Goal: Information Seeking & Learning: Learn about a topic

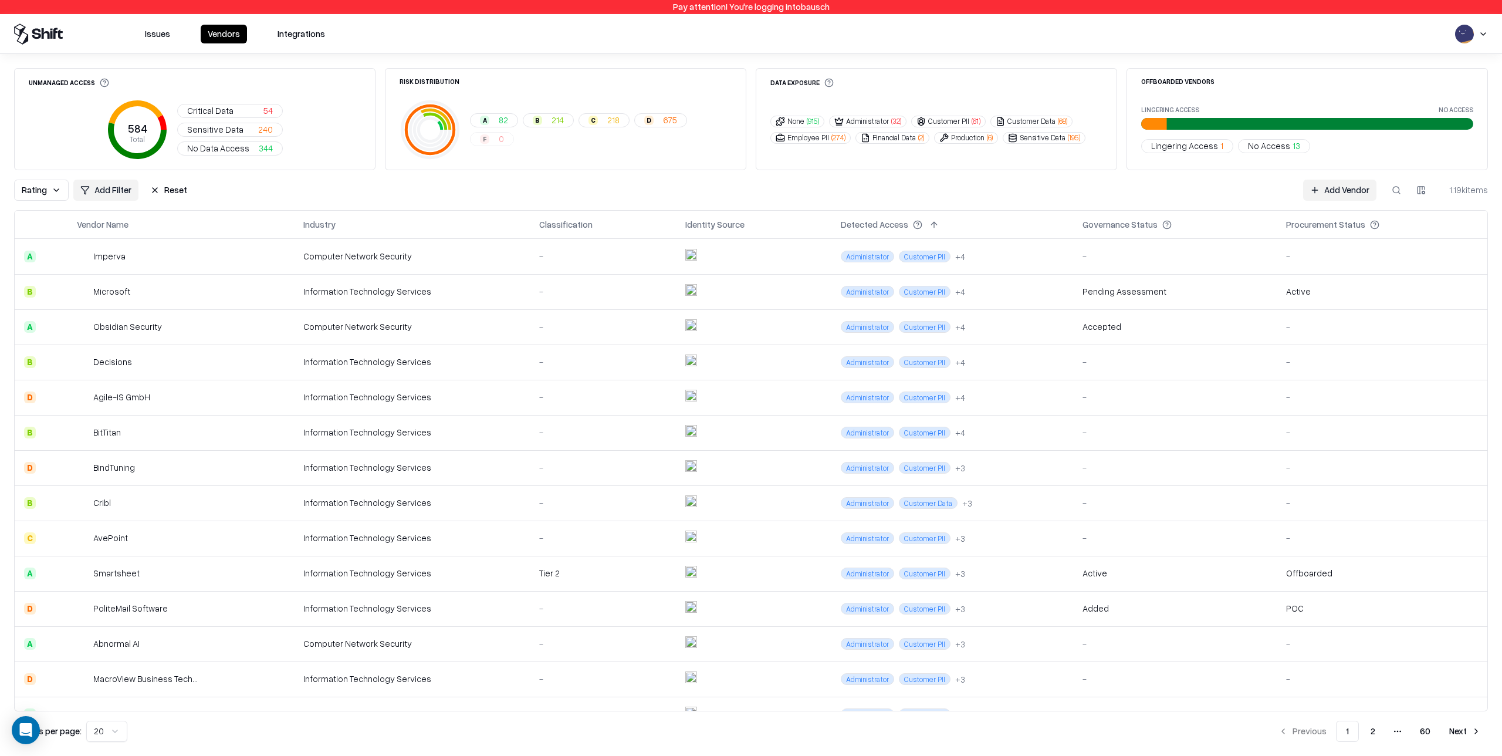
click at [587, 259] on div "-" at bounding box center [602, 256] width 127 height 12
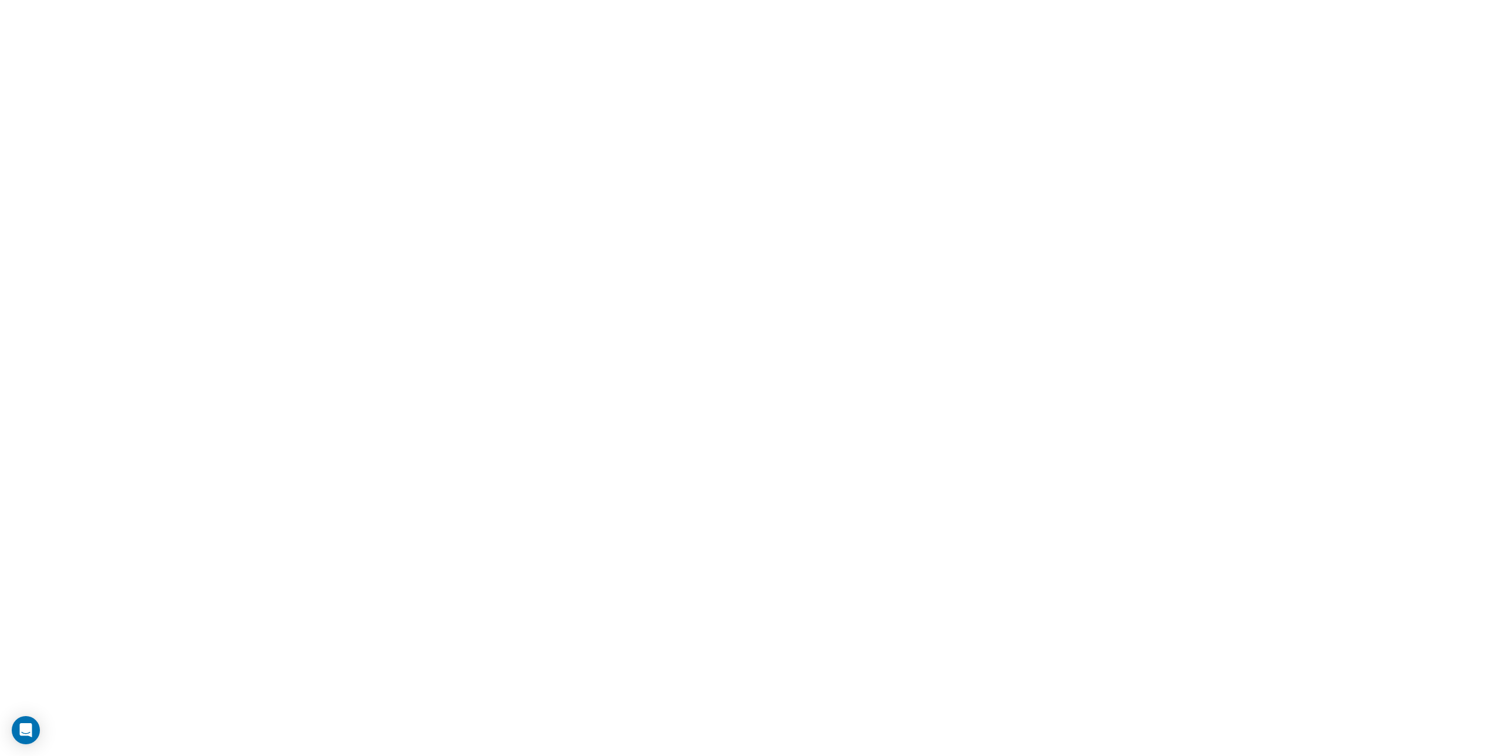
click at [637, 0] on html at bounding box center [751, 0] width 1502 height 0
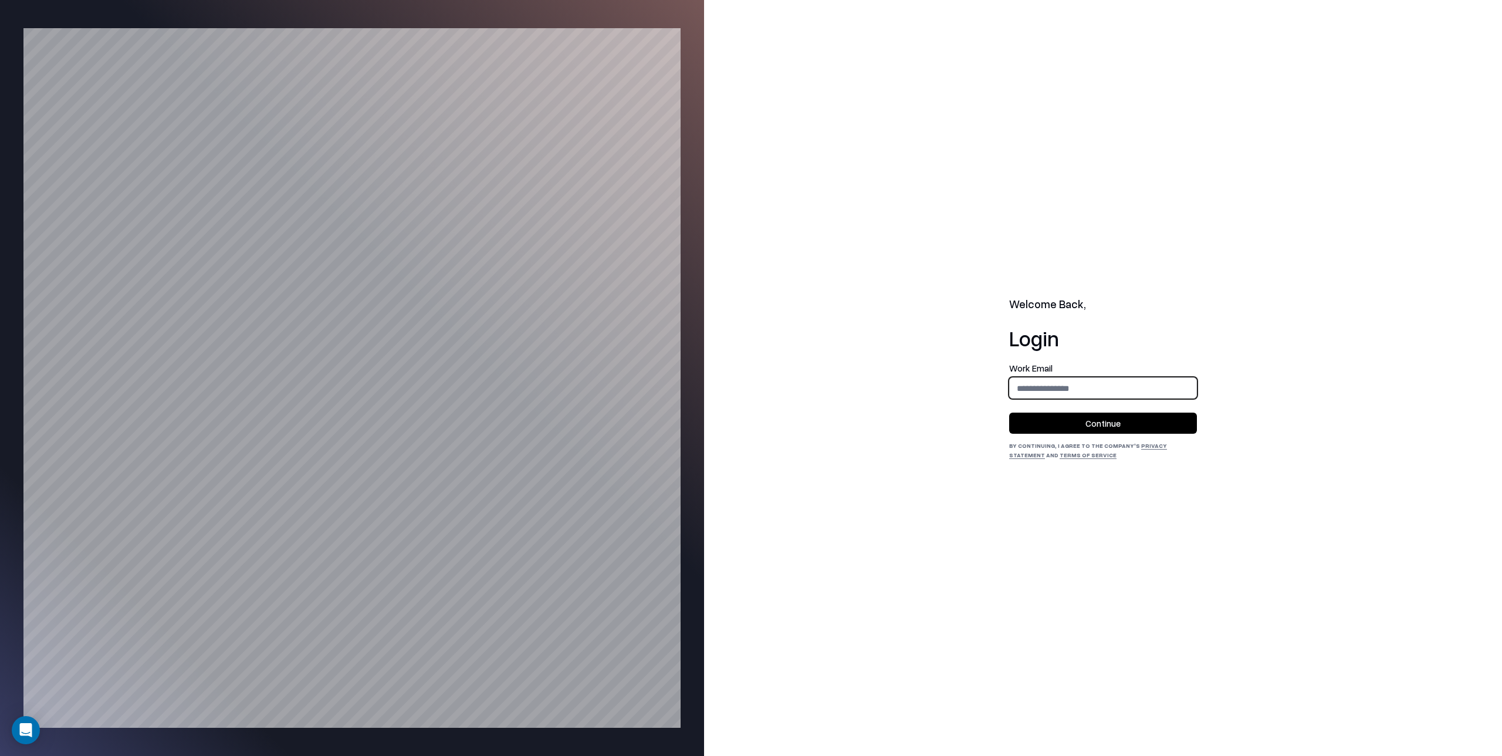
click at [1031, 385] on input "email" at bounding box center [1103, 388] width 187 height 22
type input "**********"
click at [1094, 424] on button "Continue" at bounding box center [1103, 422] width 188 height 21
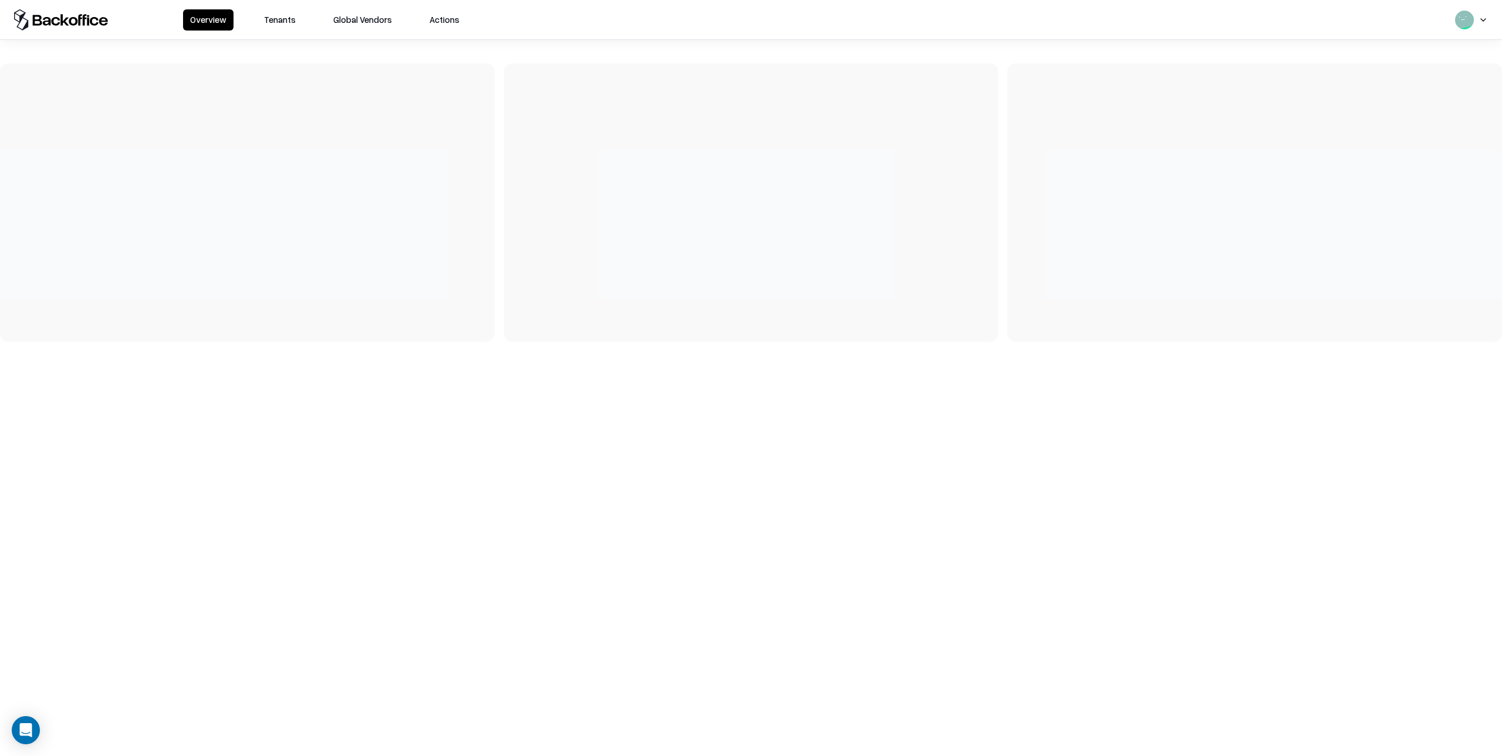
click at [282, 22] on button "Tenants" at bounding box center [280, 19] width 46 height 21
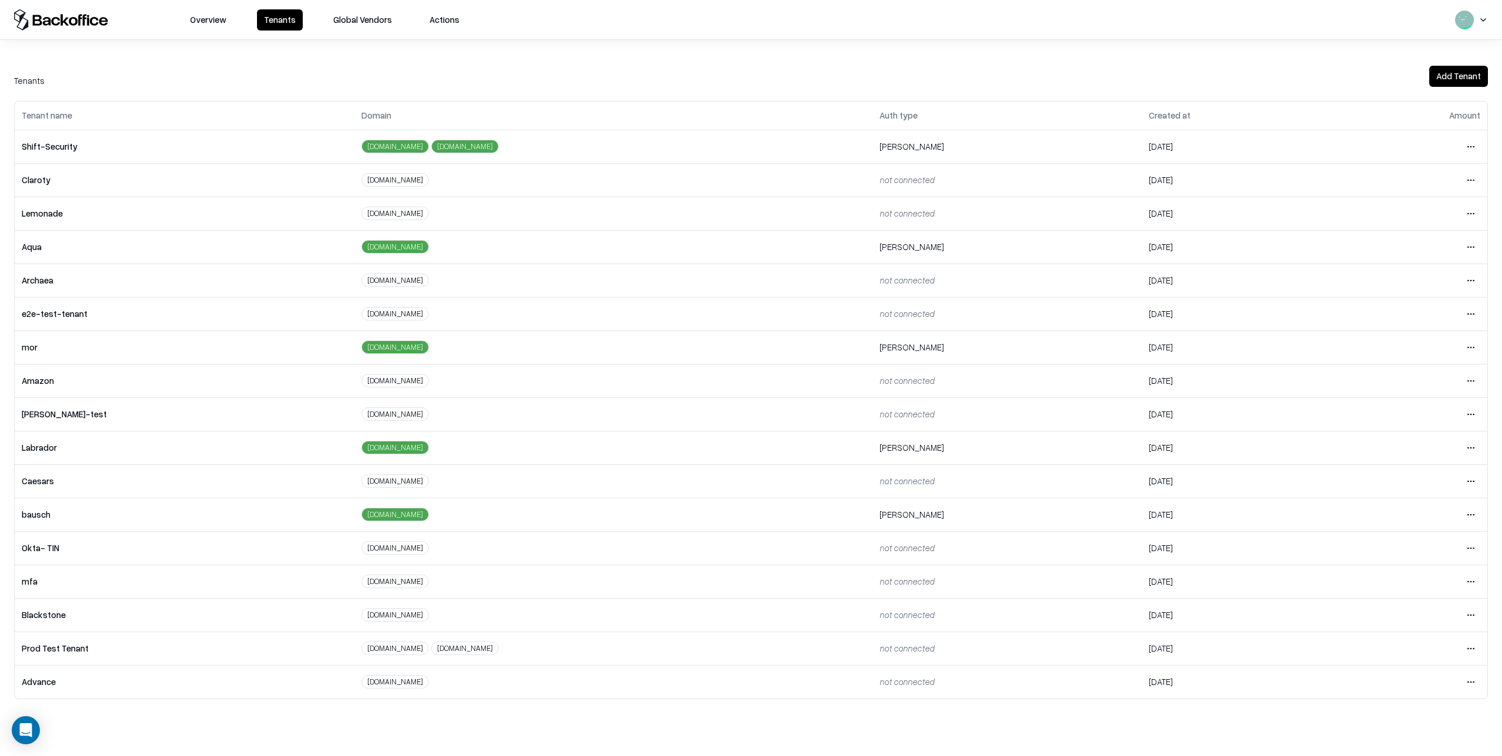
click at [1470, 479] on html "Overview Tenants Global Vendors Actions Tenants Add Tenant Tenant name Domain A…" at bounding box center [751, 378] width 1502 height 756
click at [1398, 575] on div "Login to tenant" at bounding box center [1421, 578] width 127 height 23
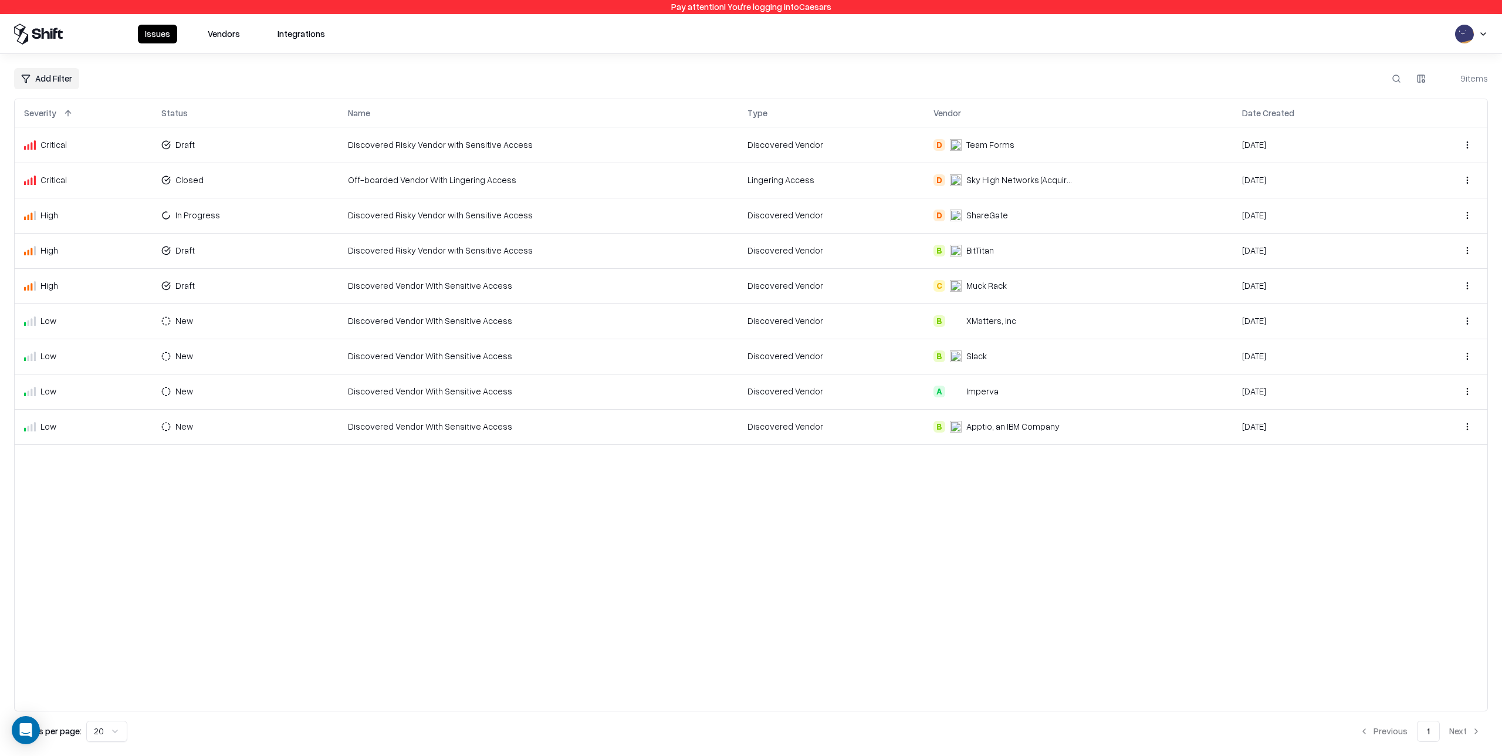
click at [229, 32] on button "Vendors" at bounding box center [224, 34] width 46 height 19
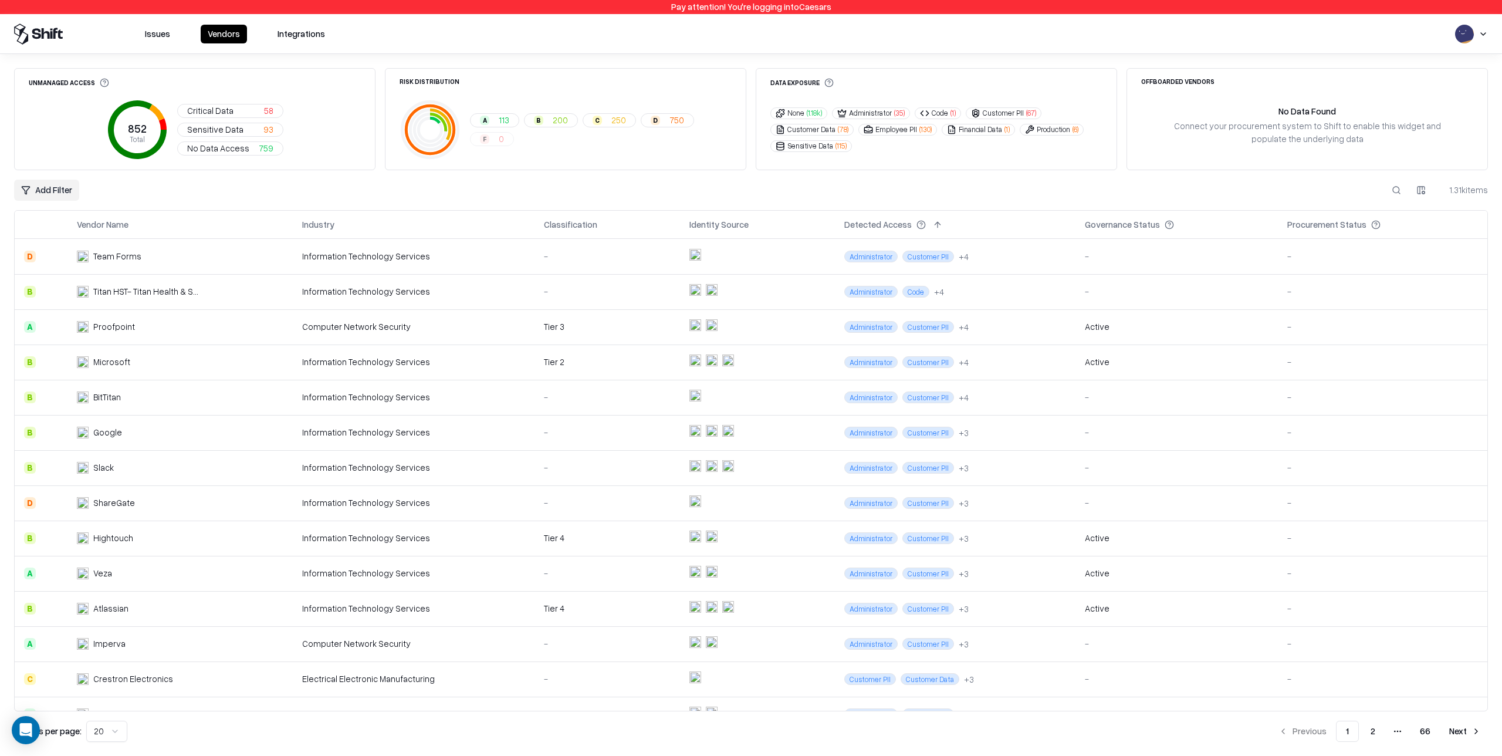
click at [767, 363] on td at bounding box center [757, 361] width 155 height 35
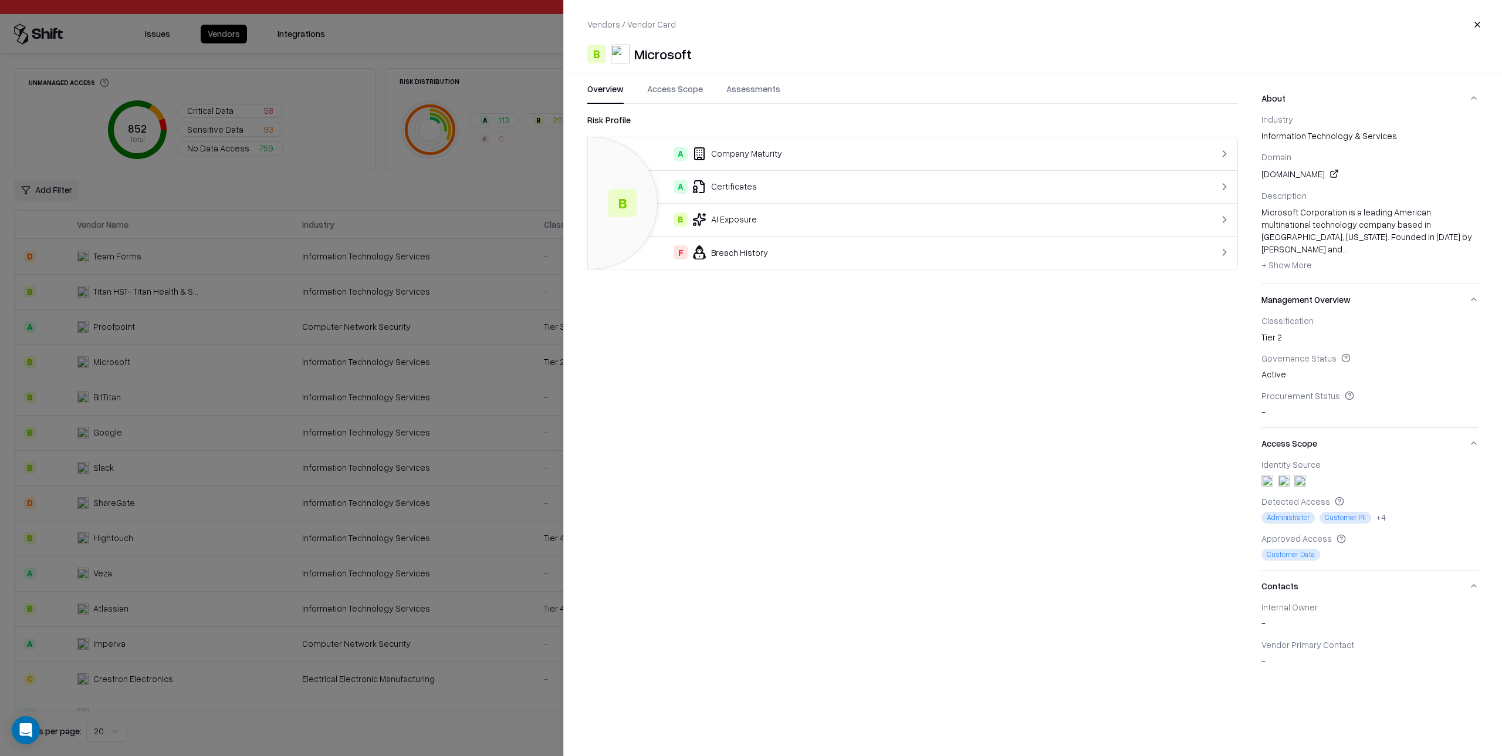
click at [682, 93] on button "Access Scope" at bounding box center [675, 93] width 56 height 21
click at [760, 94] on button "Assessments" at bounding box center [753, 93] width 54 height 21
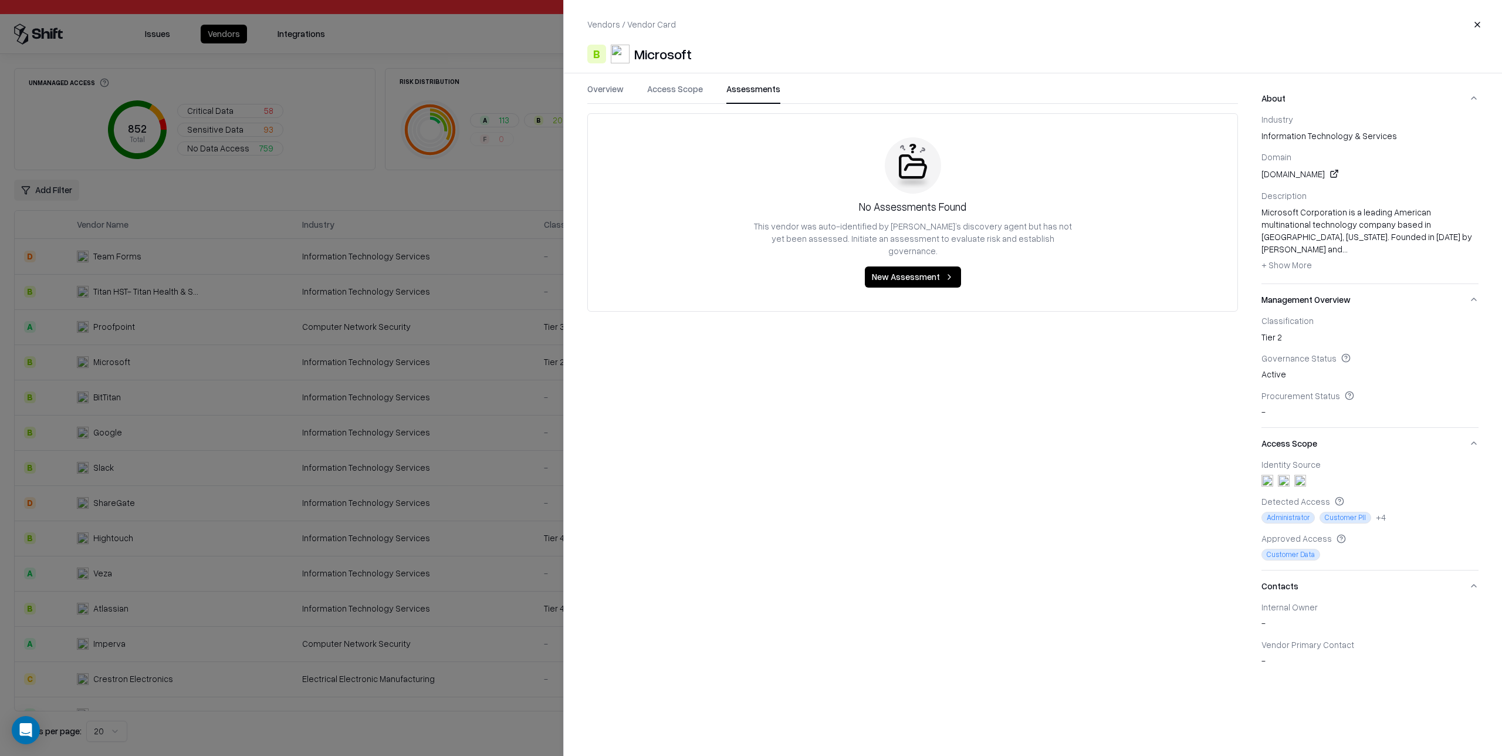
click at [751, 92] on button "Assessments" at bounding box center [753, 93] width 54 height 21
click at [681, 90] on button "Access Scope" at bounding box center [675, 93] width 56 height 21
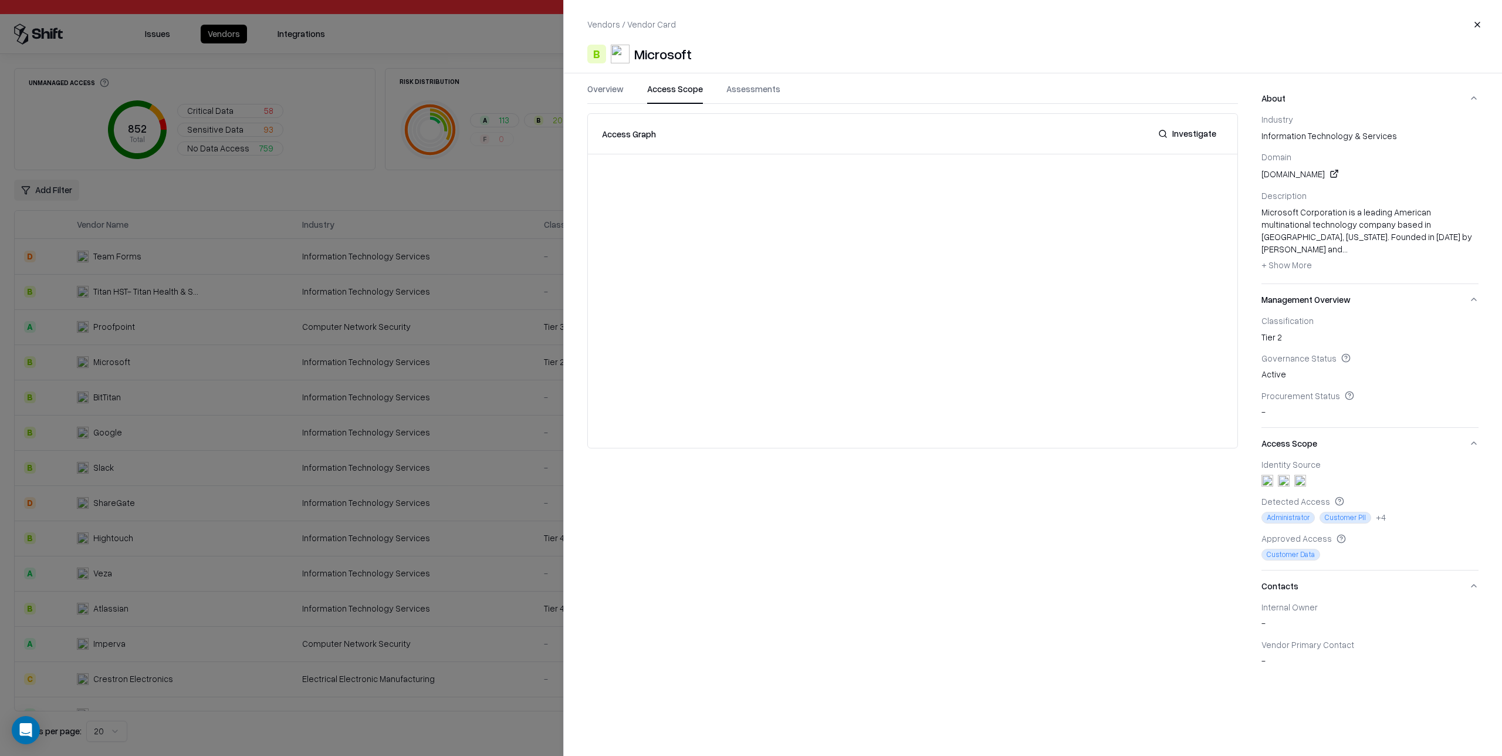
click at [609, 92] on button "Overview" at bounding box center [605, 93] width 36 height 21
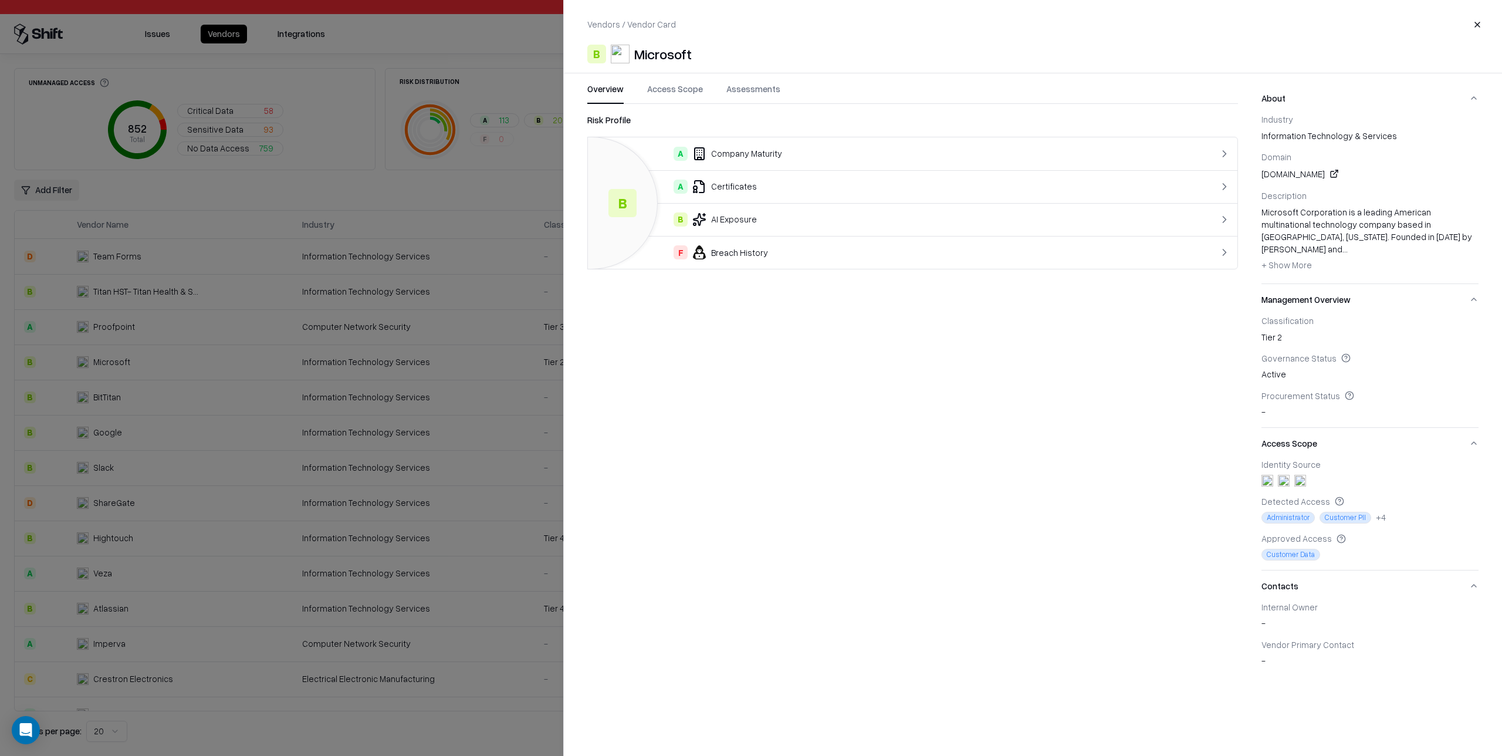
click at [676, 89] on button "Access Scope" at bounding box center [675, 93] width 56 height 21
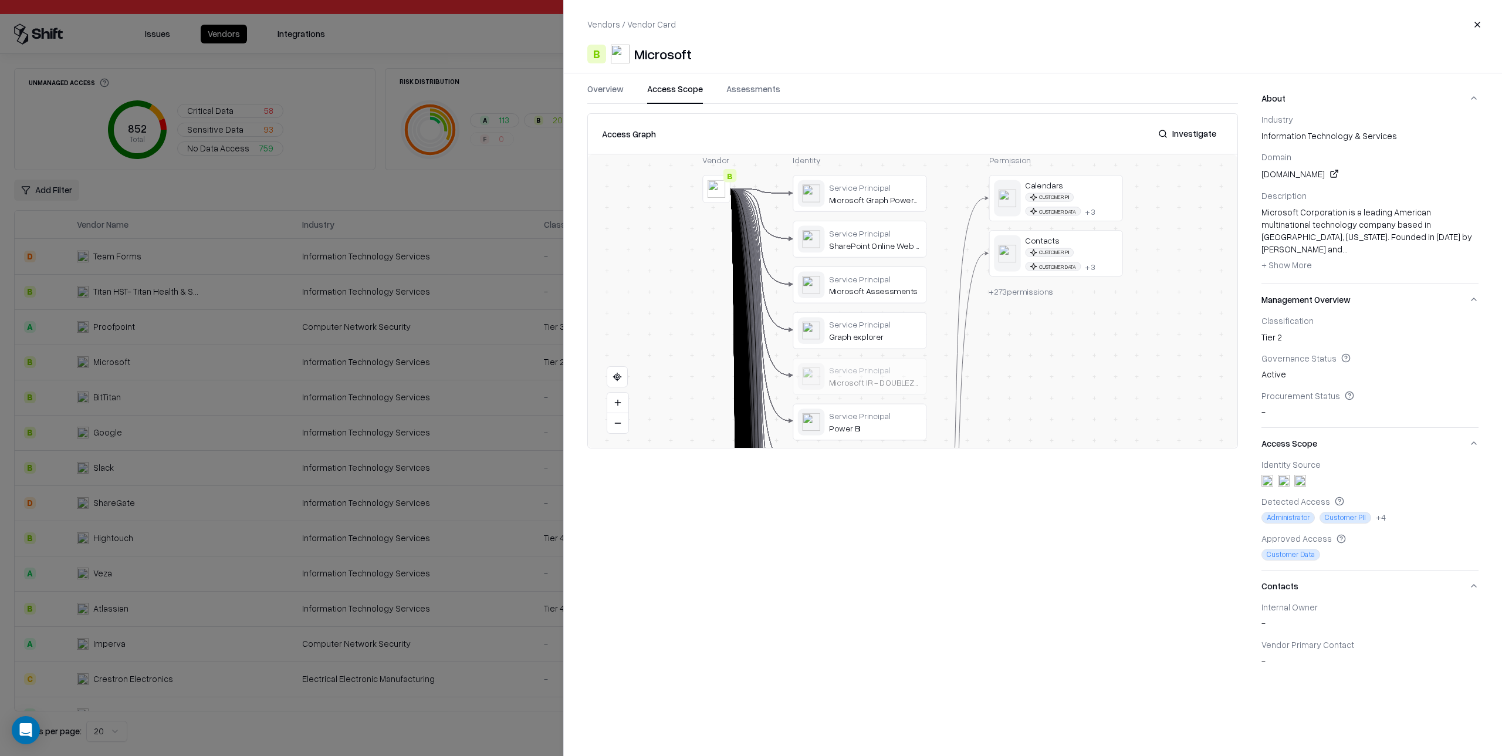
click at [611, 91] on button "Overview" at bounding box center [605, 93] width 36 height 21
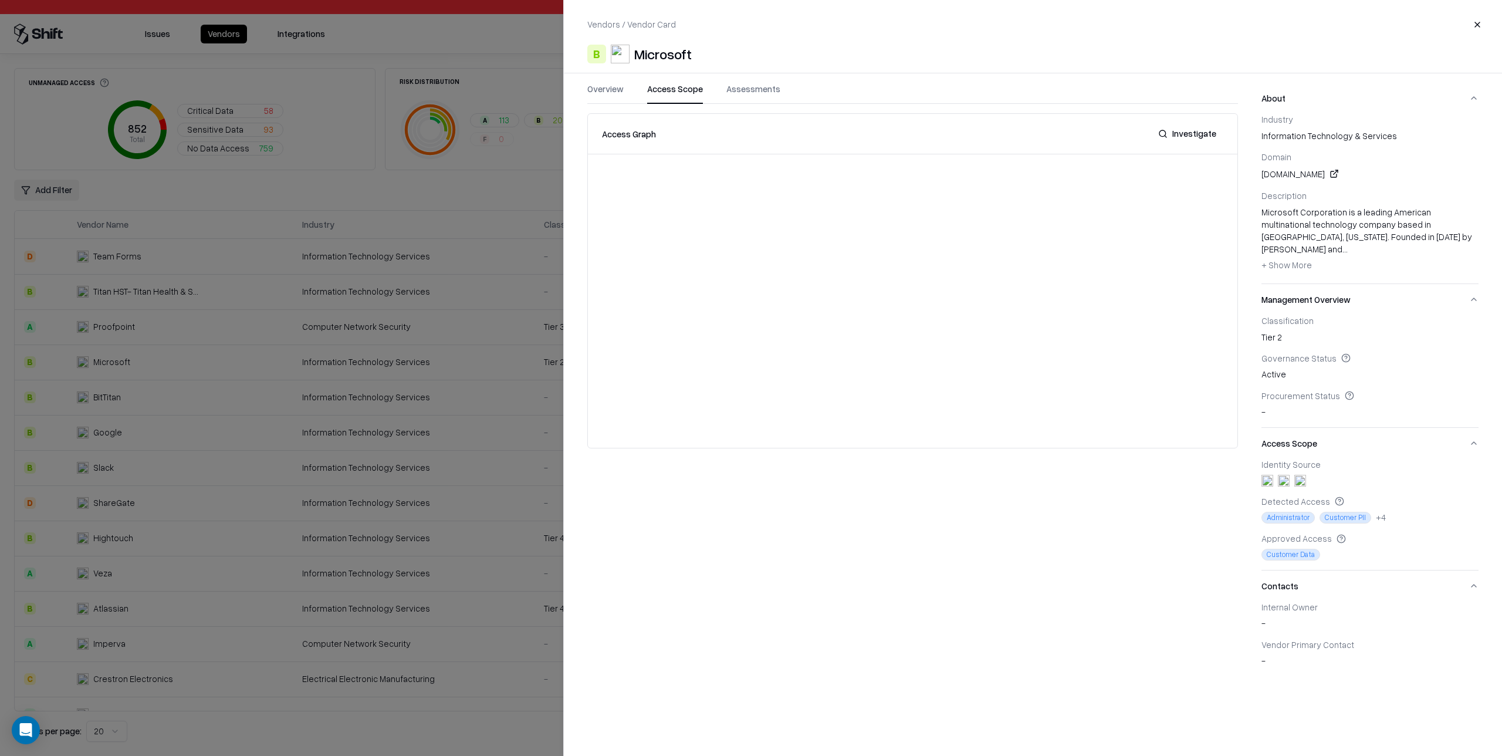
click at [675, 93] on button "Access Scope" at bounding box center [675, 93] width 56 height 21
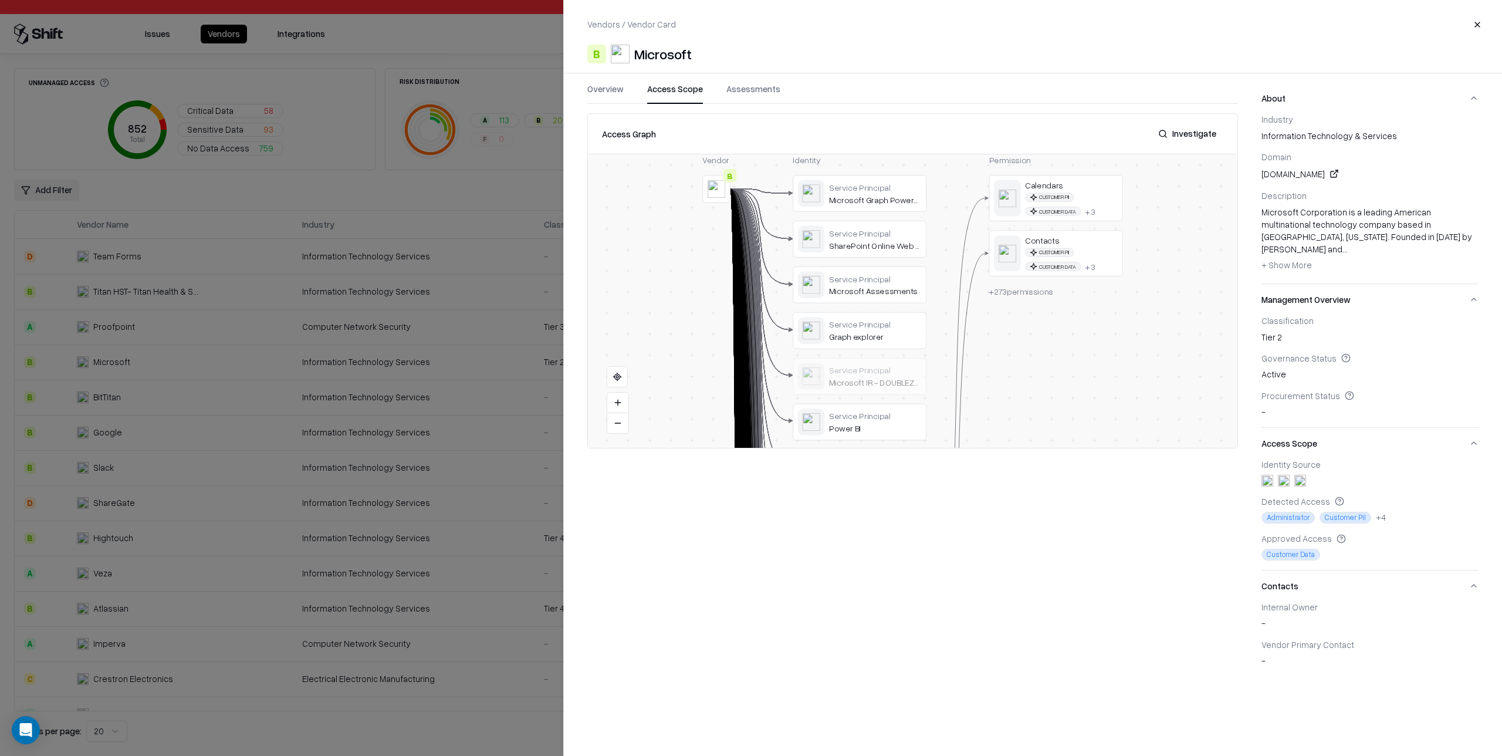
click at [751, 93] on button "Assessments" at bounding box center [753, 93] width 54 height 21
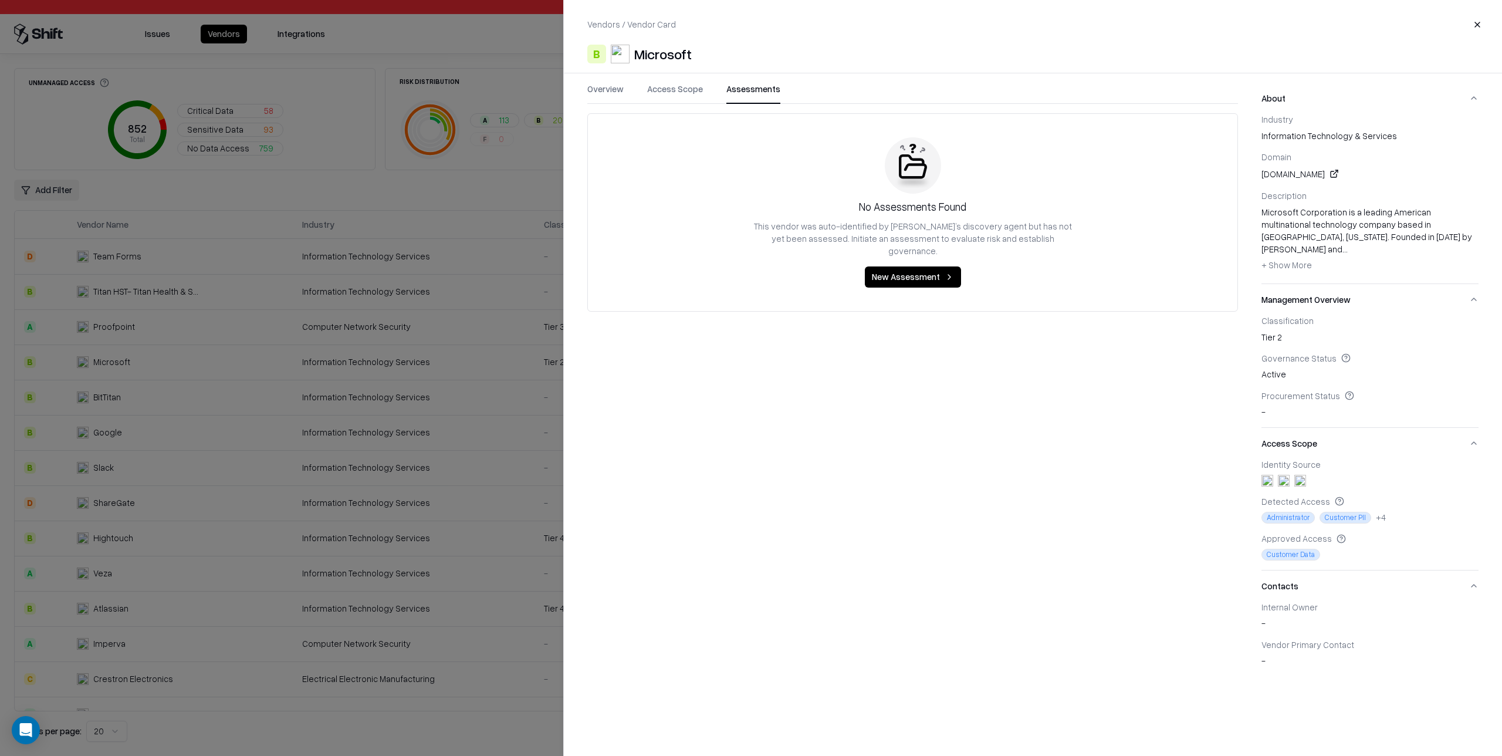
click at [678, 94] on button "Access Scope" at bounding box center [675, 93] width 56 height 21
click at [525, 83] on div at bounding box center [751, 378] width 1502 height 756
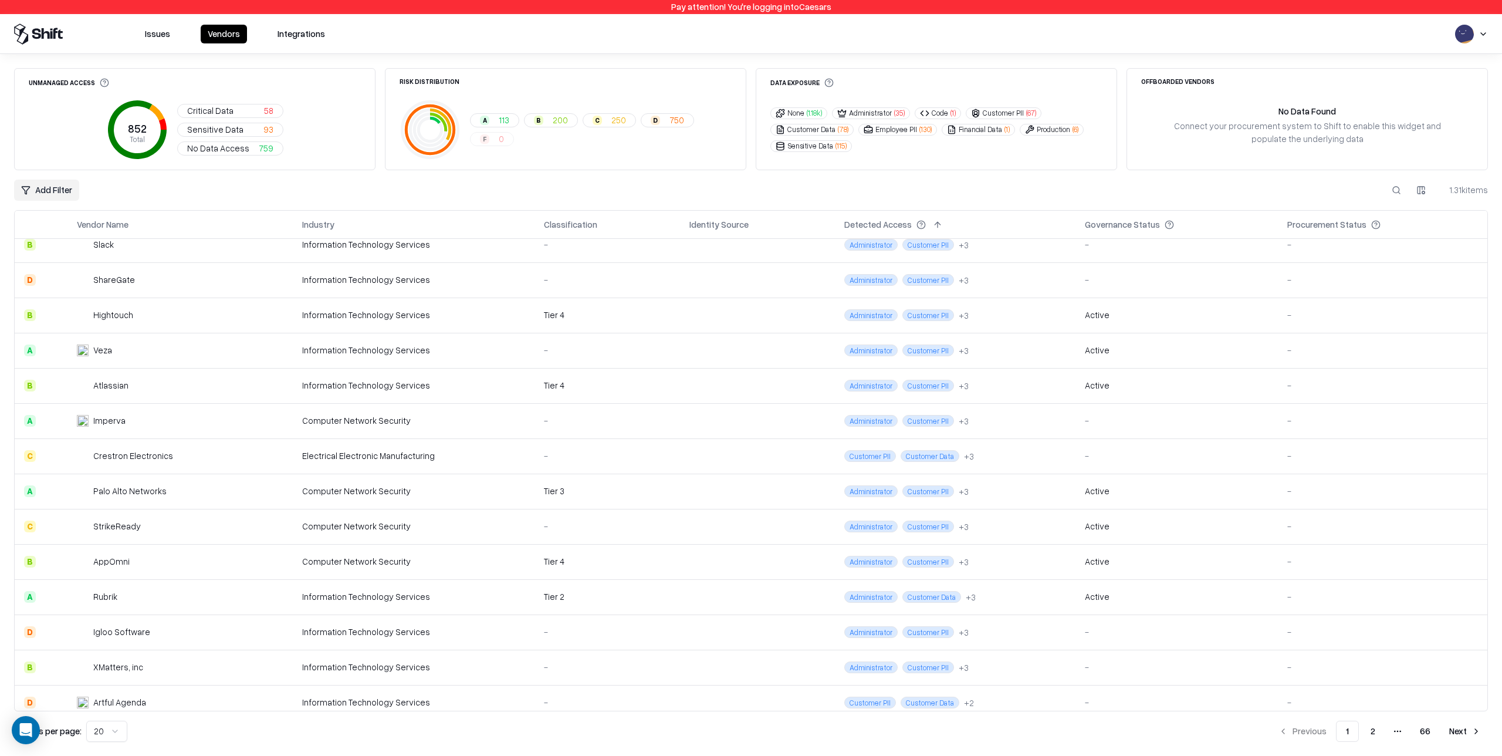
scroll to position [232, 0]
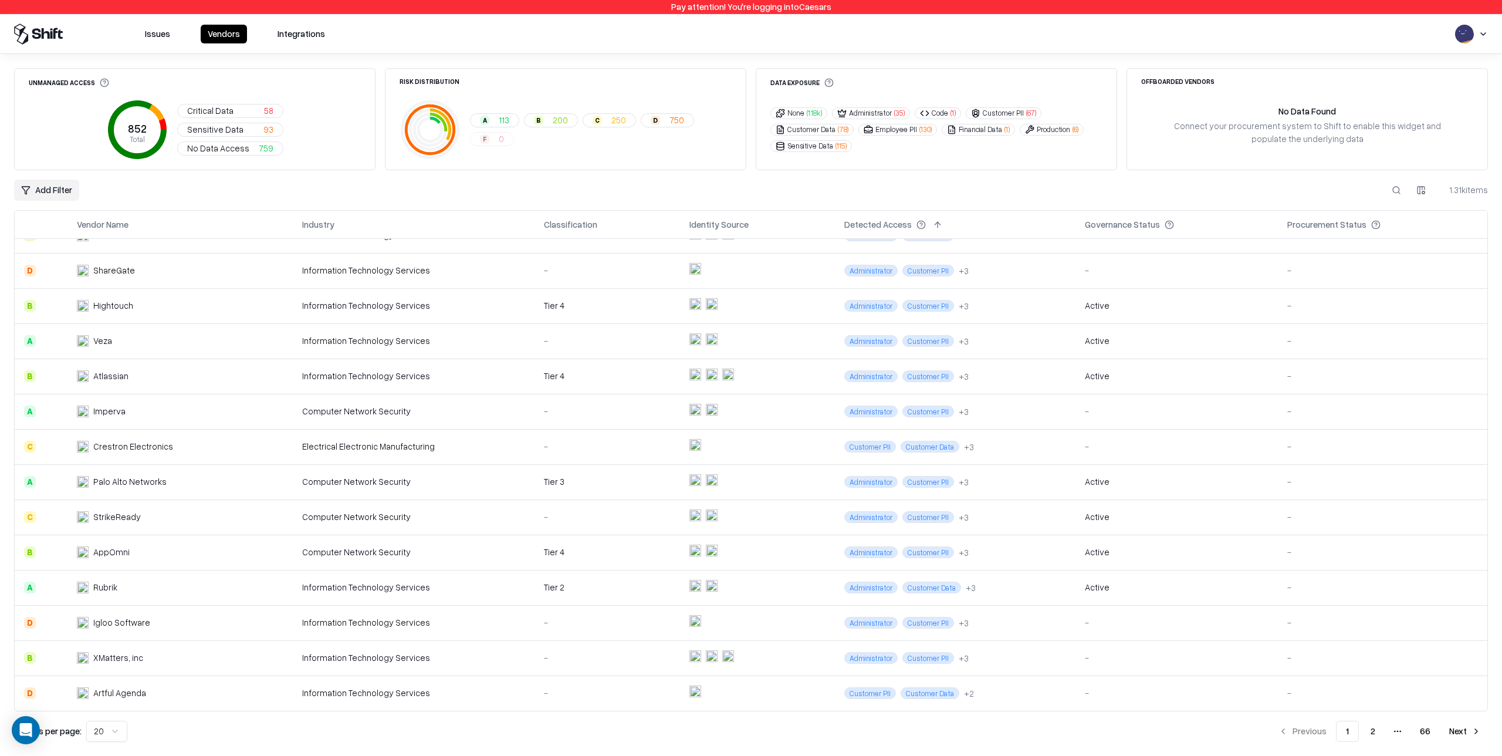
click at [759, 652] on td at bounding box center [757, 657] width 155 height 35
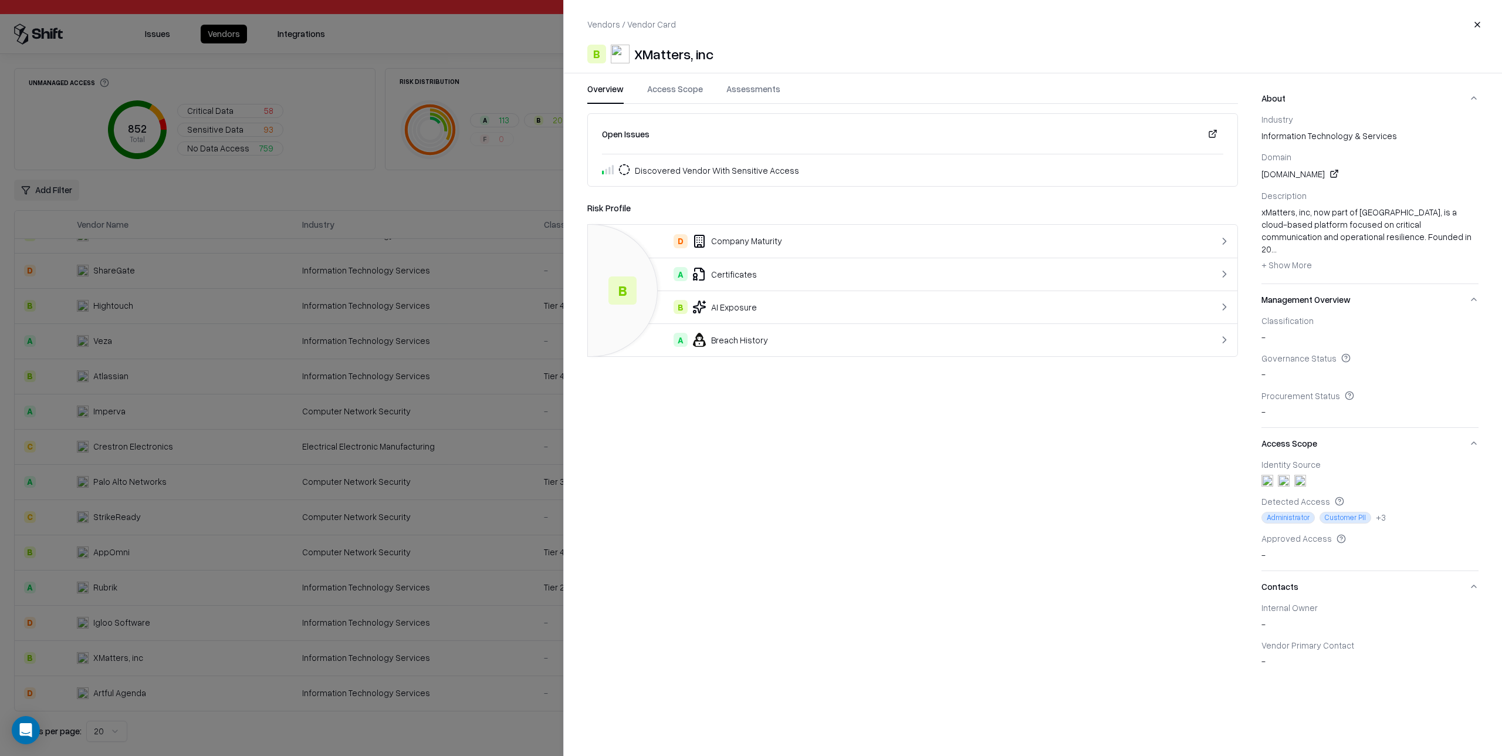
click at [681, 89] on button "Access Scope" at bounding box center [675, 93] width 56 height 21
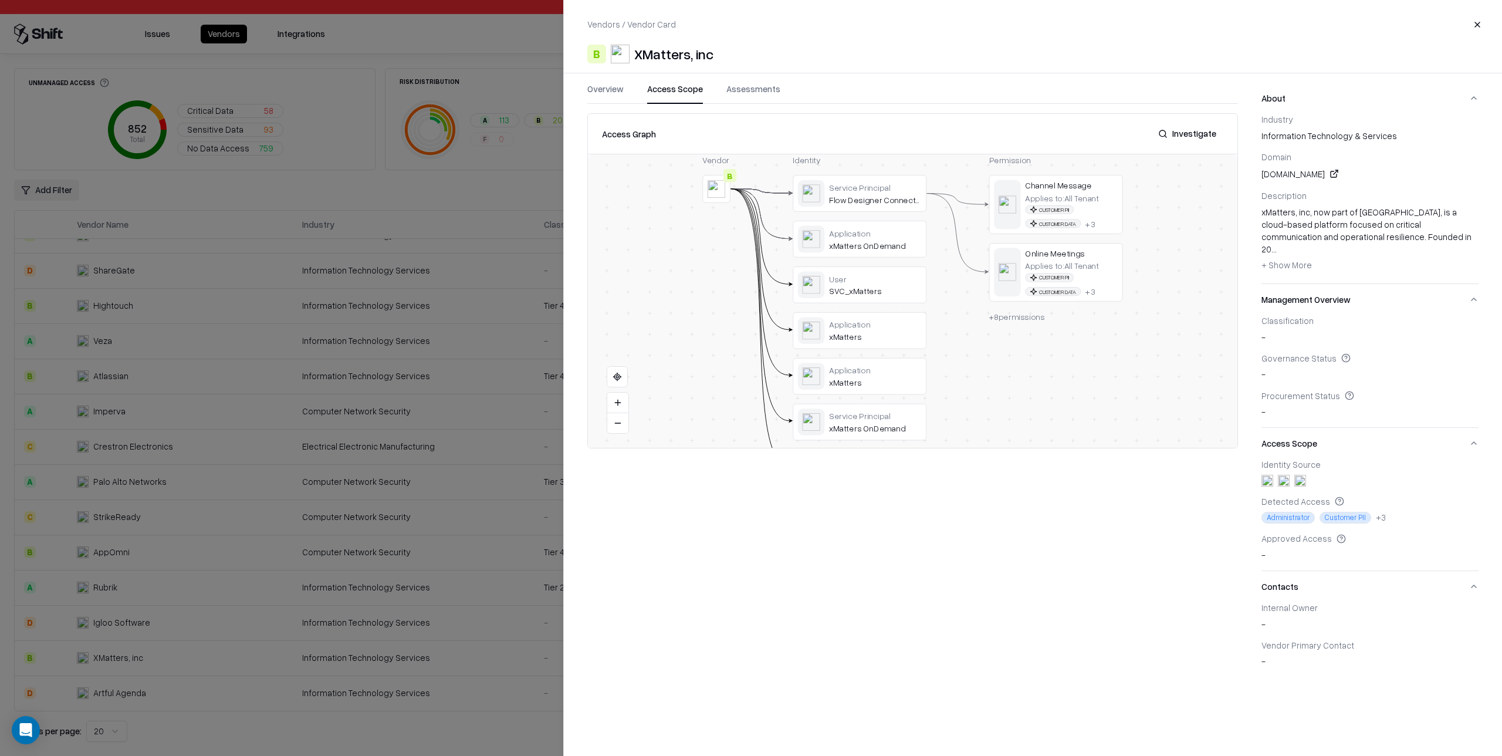
click at [617, 92] on button "Overview" at bounding box center [605, 93] width 36 height 21
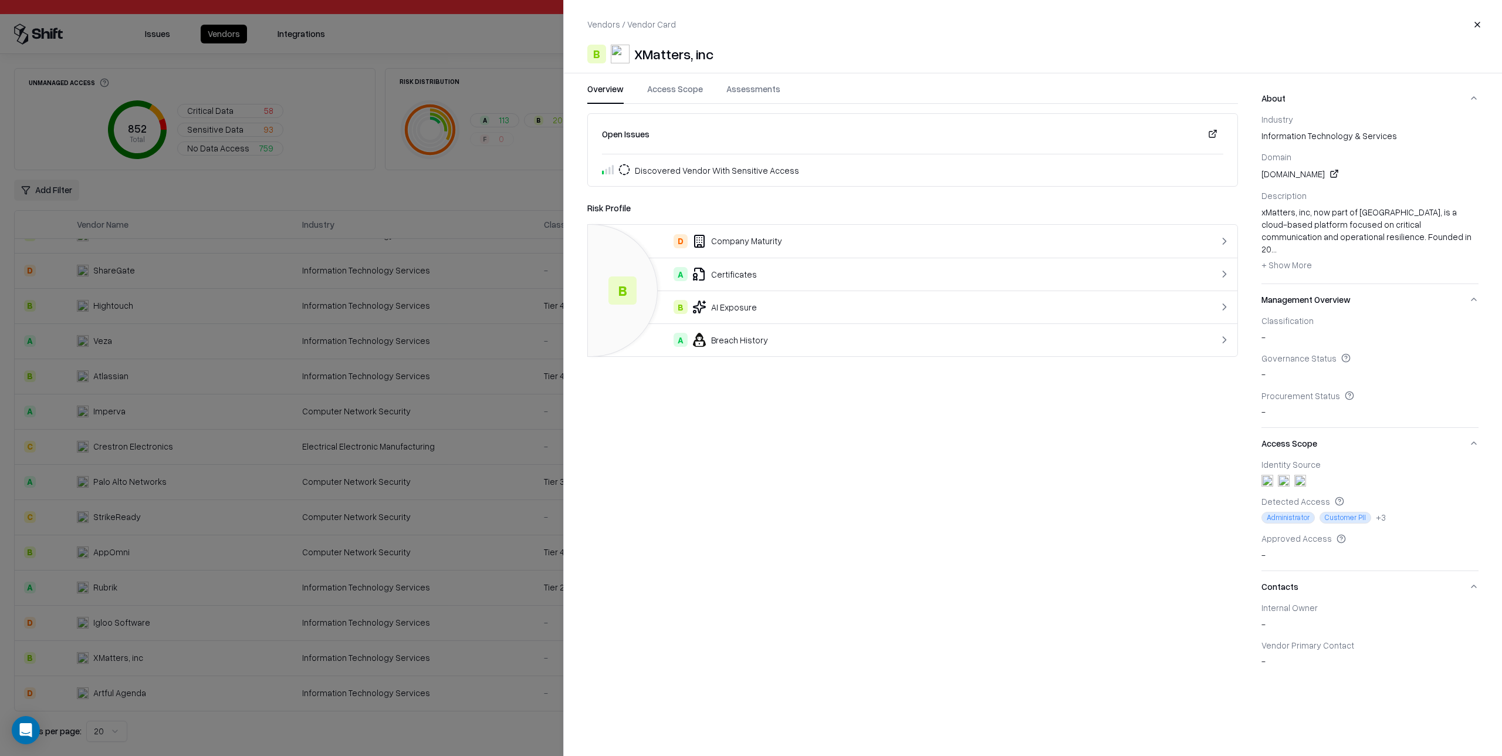
click at [526, 208] on div at bounding box center [751, 378] width 1502 height 756
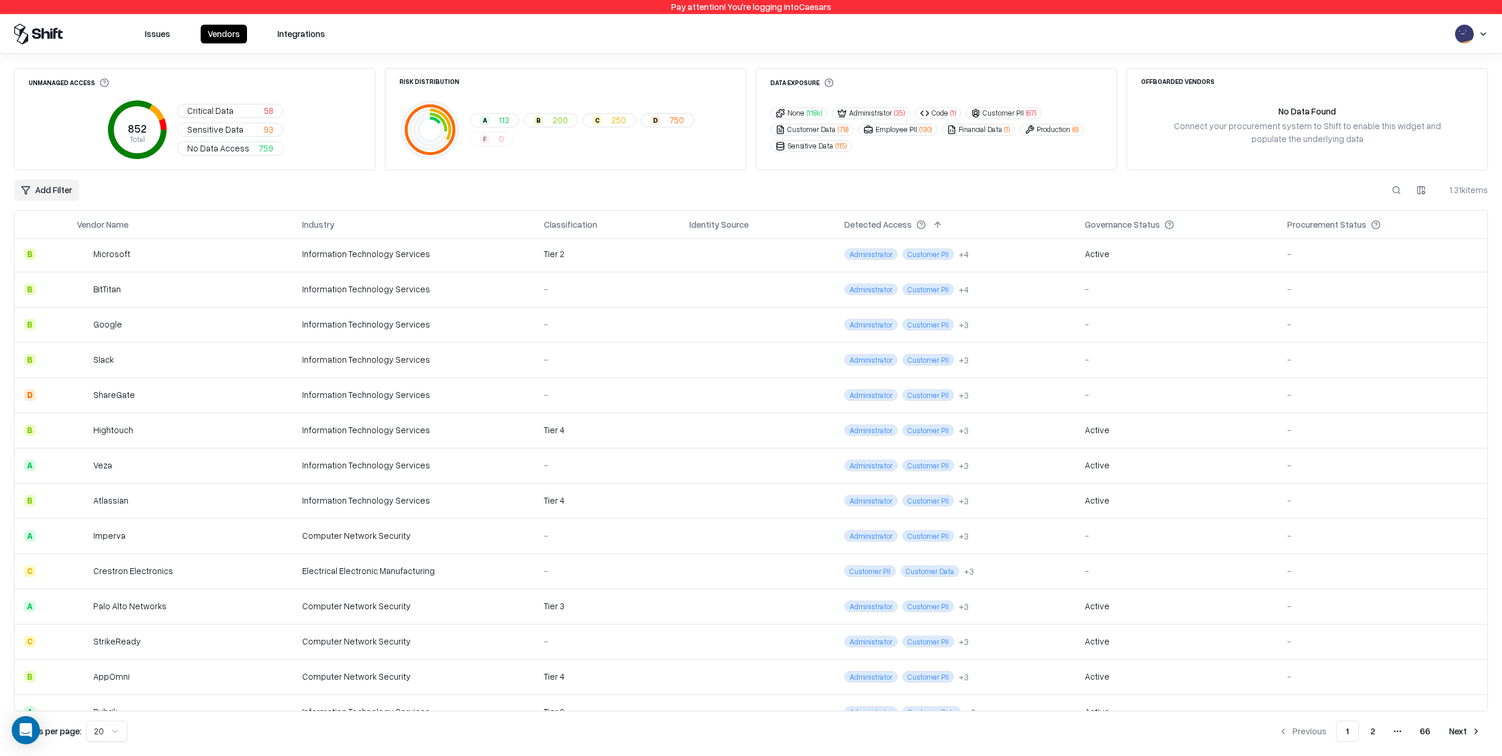
scroll to position [232, 0]
